Goal: Transaction & Acquisition: Book appointment/travel/reservation

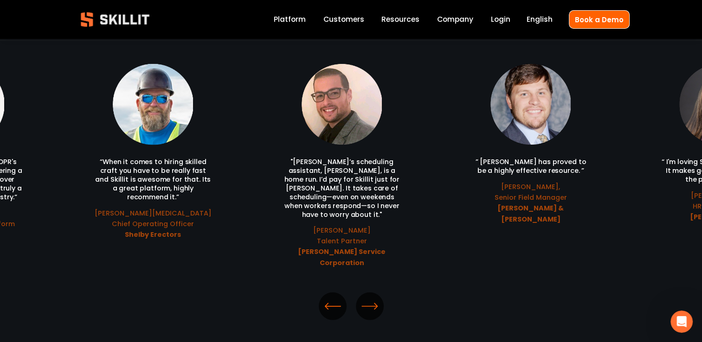
scroll to position [2041, 0]
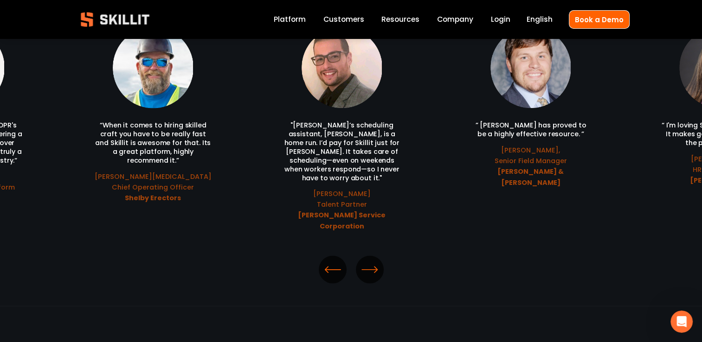
click at [373, 262] on icon "\a \a \a Next\a \a" at bounding box center [369, 270] width 17 height 17
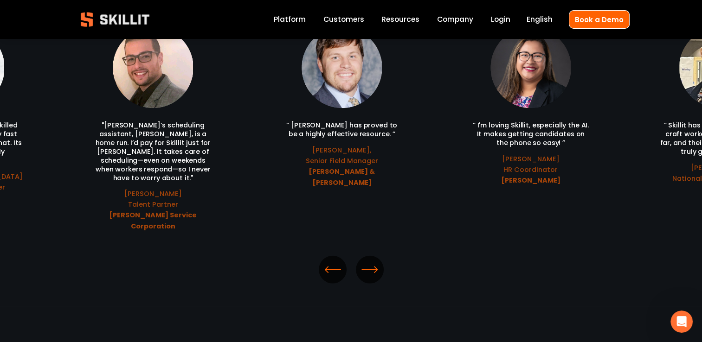
drag, startPoint x: 373, startPoint y: 237, endPoint x: 451, endPoint y: 244, distance: 78.7
click at [451, 256] on div at bounding box center [351, 270] width 627 height 28
click at [372, 262] on icon "\a \a \a Next\a \a" at bounding box center [369, 270] width 17 height 17
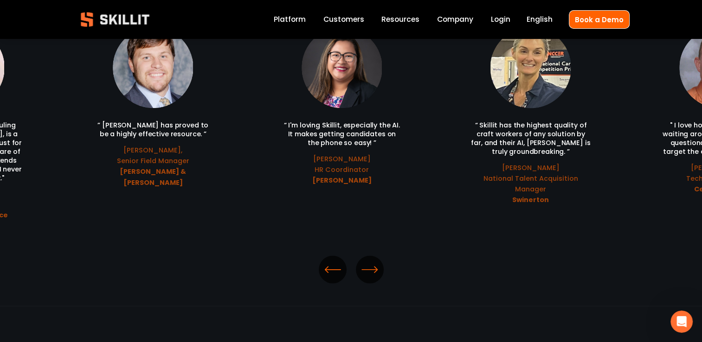
click at [372, 262] on icon "\a \a \a Next\a \a" at bounding box center [369, 270] width 17 height 17
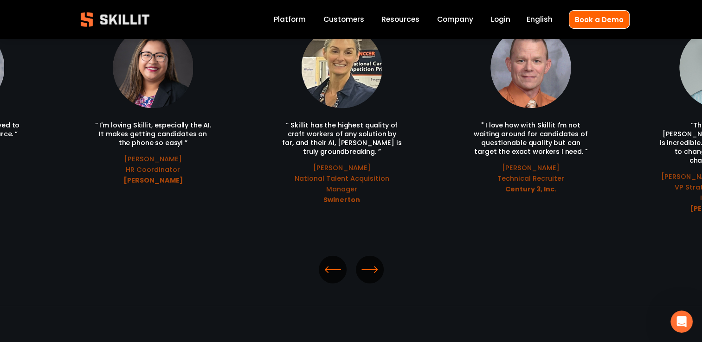
click at [372, 262] on icon "\a \a \a Next\a \a" at bounding box center [369, 270] width 17 height 17
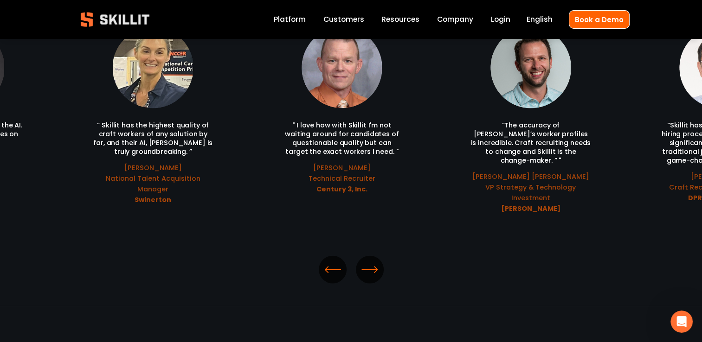
click at [372, 262] on icon "\a \a \a Next\a \a" at bounding box center [369, 270] width 17 height 17
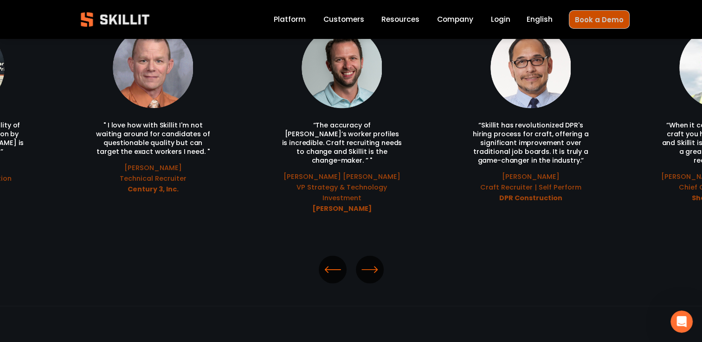
click at [593, 19] on link "Book a Demo" at bounding box center [599, 19] width 61 height 18
